Goal: Information Seeking & Learning: Learn about a topic

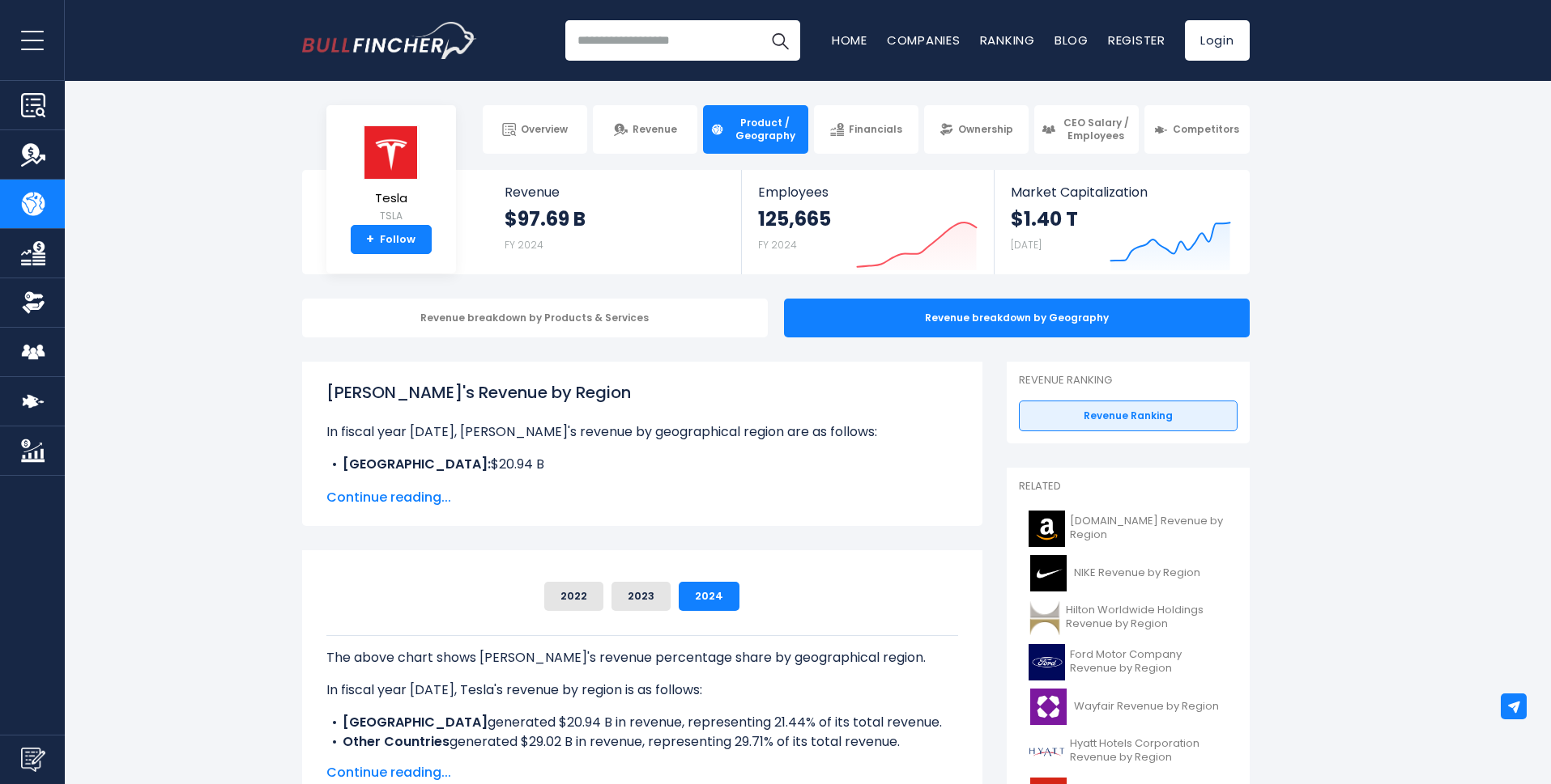
click at [410, 497] on span "Continue reading..." at bounding box center [641, 498] width 631 height 20
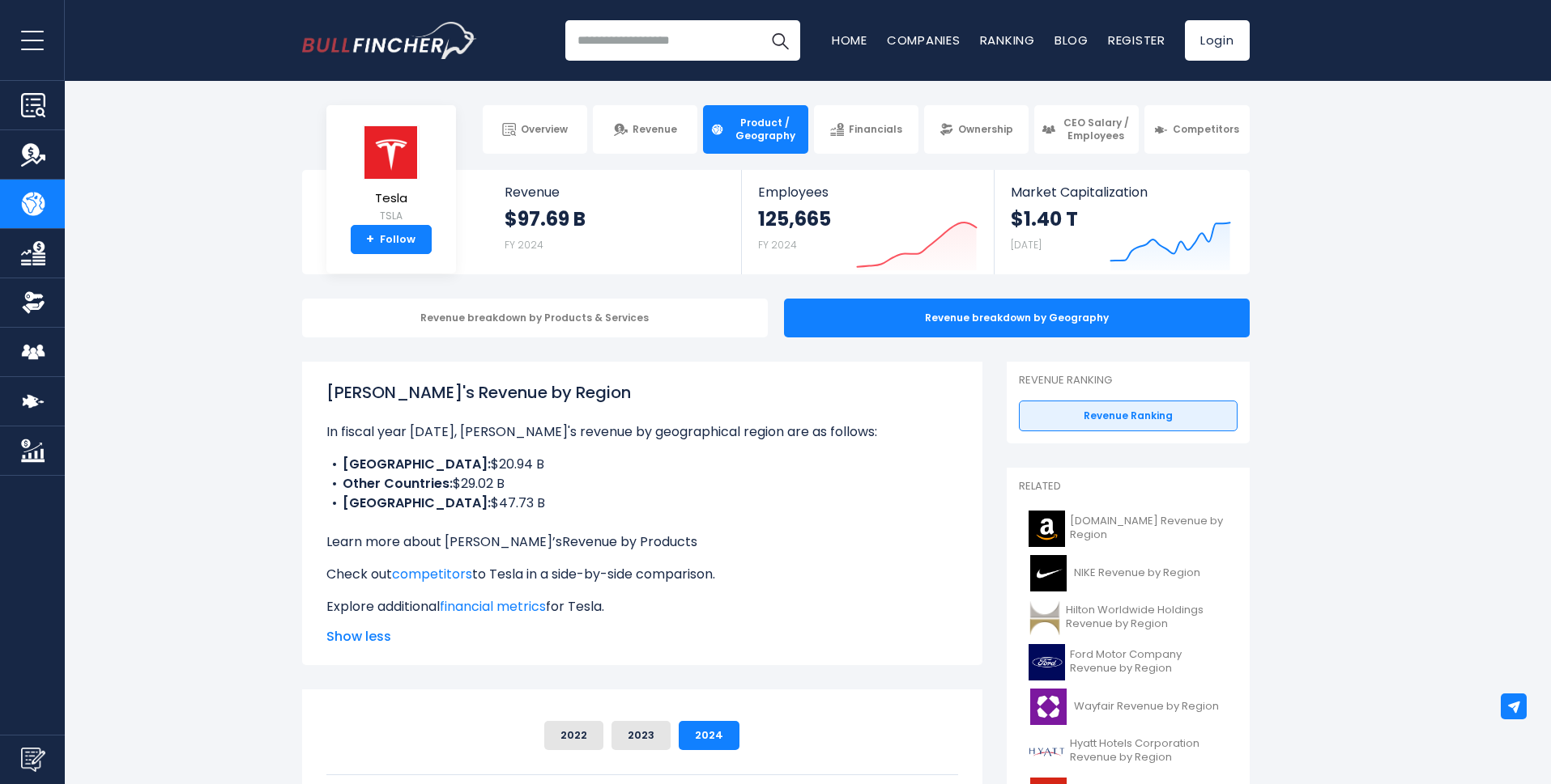
click at [562, 544] on link "Revenue by Products" at bounding box center [630, 541] width 135 height 19
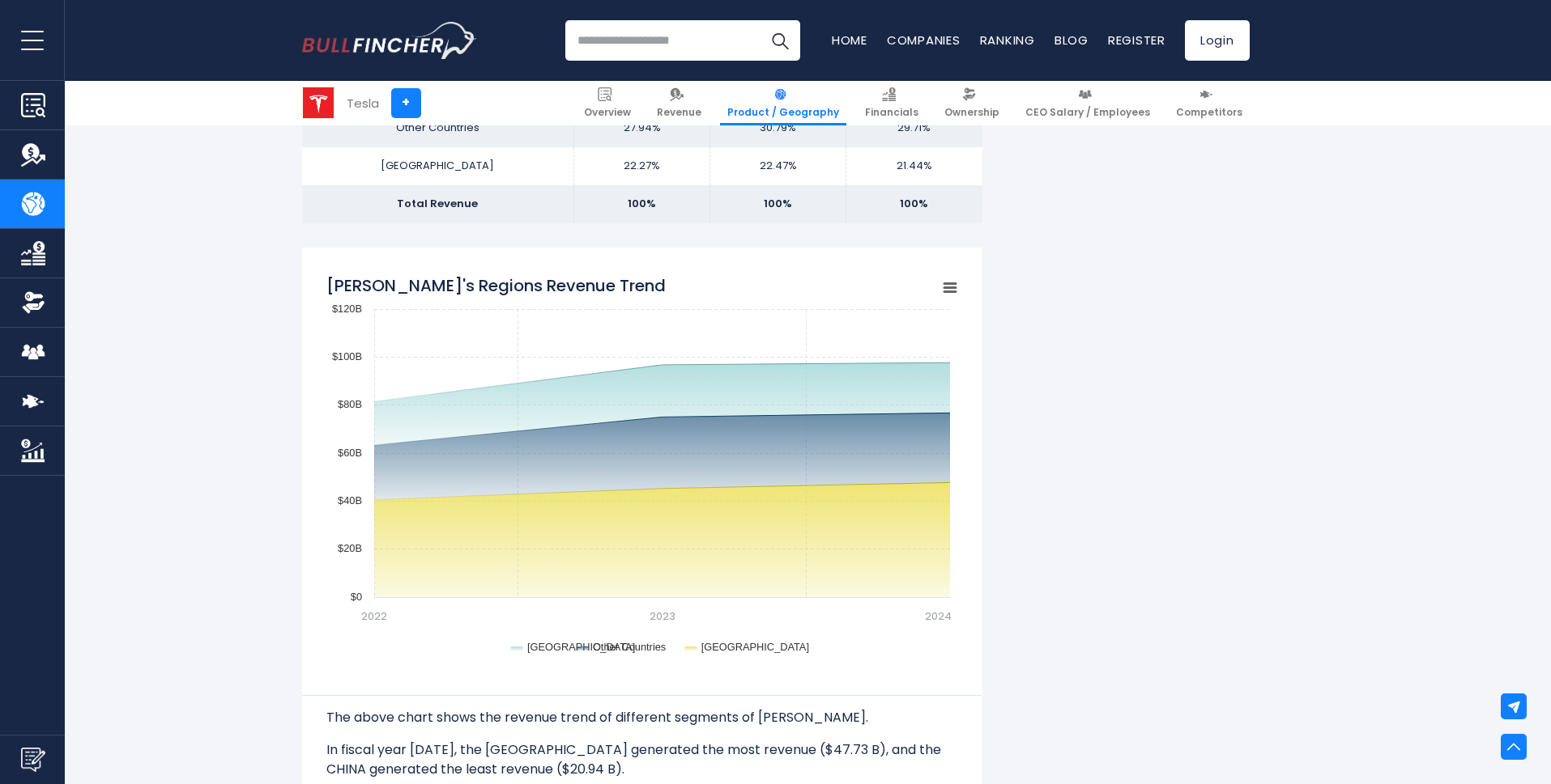
scroll to position [299, 0]
